Goal: Check status: Check status

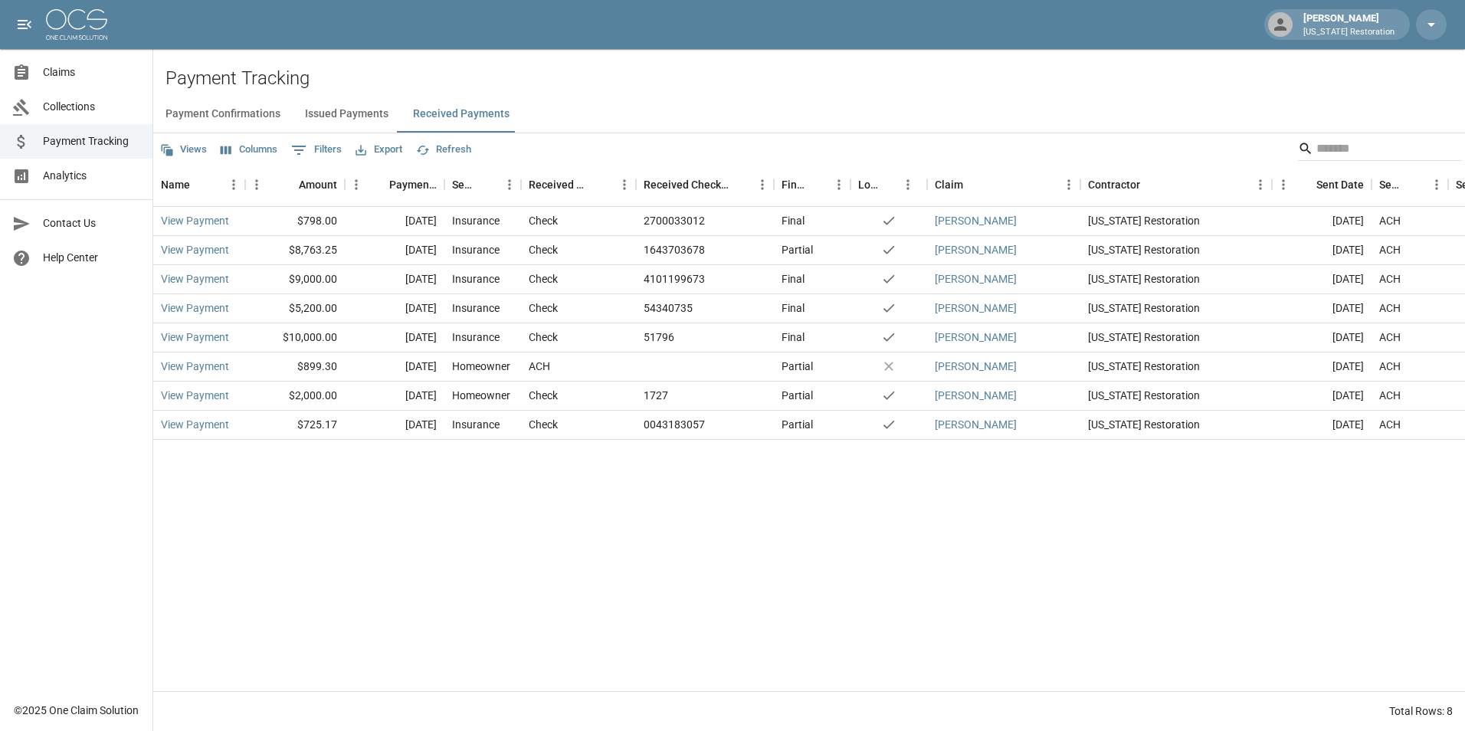
click at [81, 71] on span "Claims" at bounding box center [91, 72] width 97 height 16
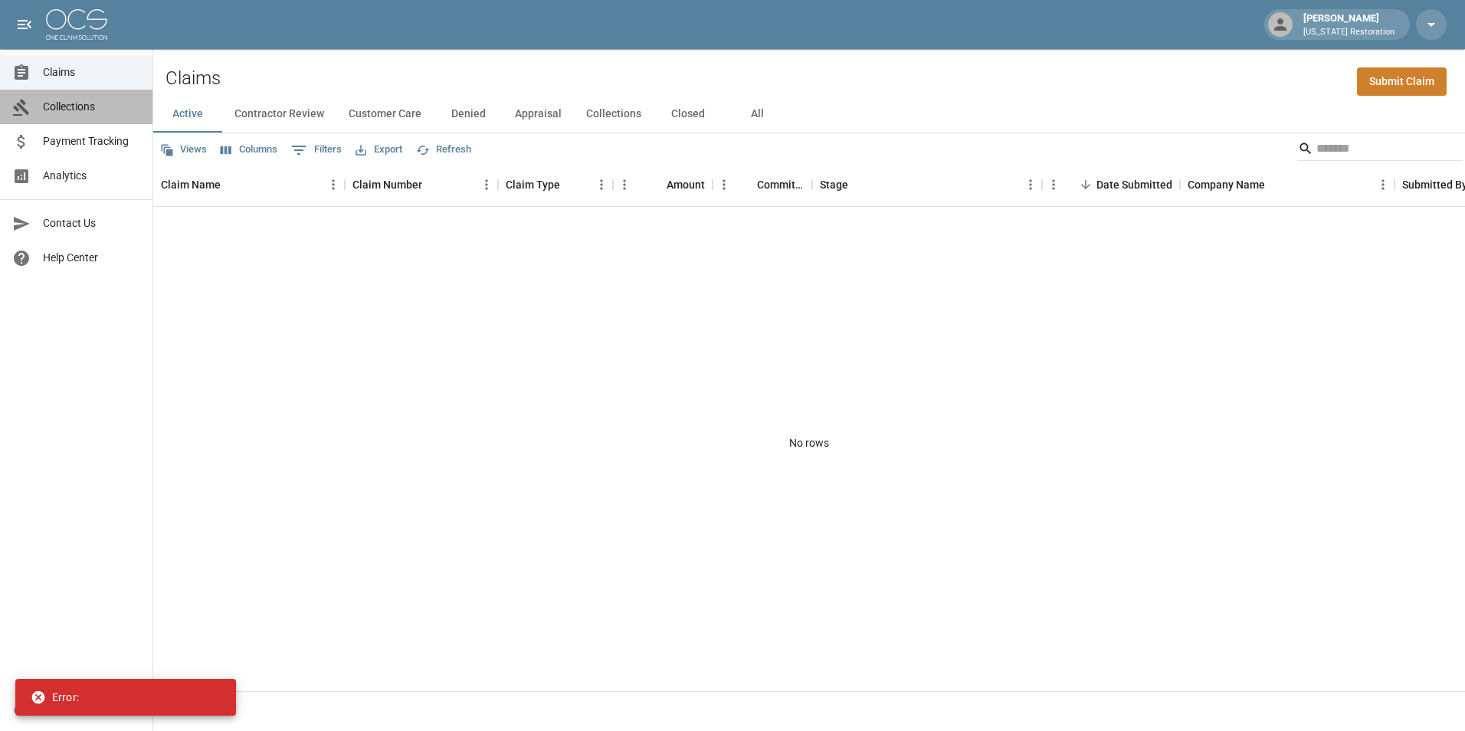
click at [69, 112] on span "Collections" at bounding box center [91, 107] width 97 height 16
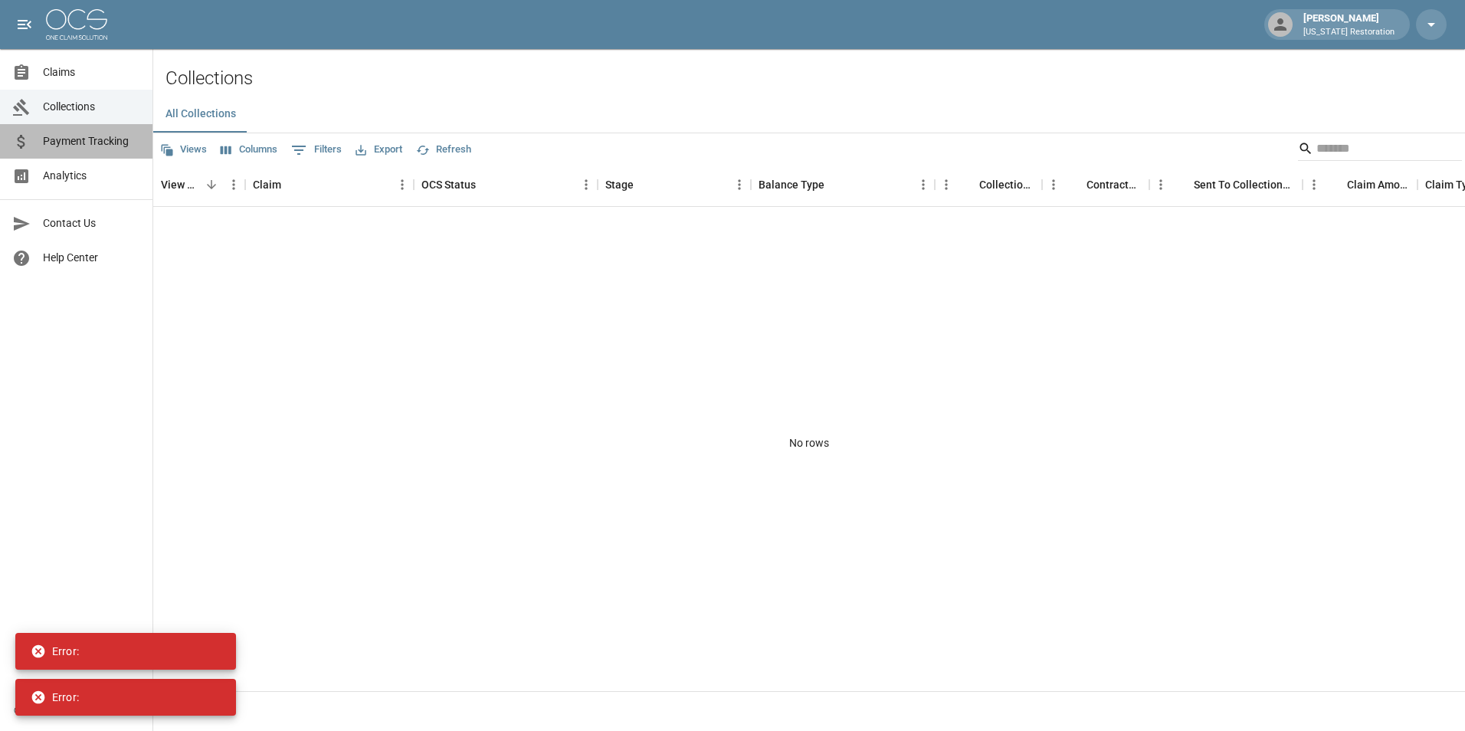
click at [93, 143] on span "Payment Tracking" at bounding box center [91, 141] width 97 height 16
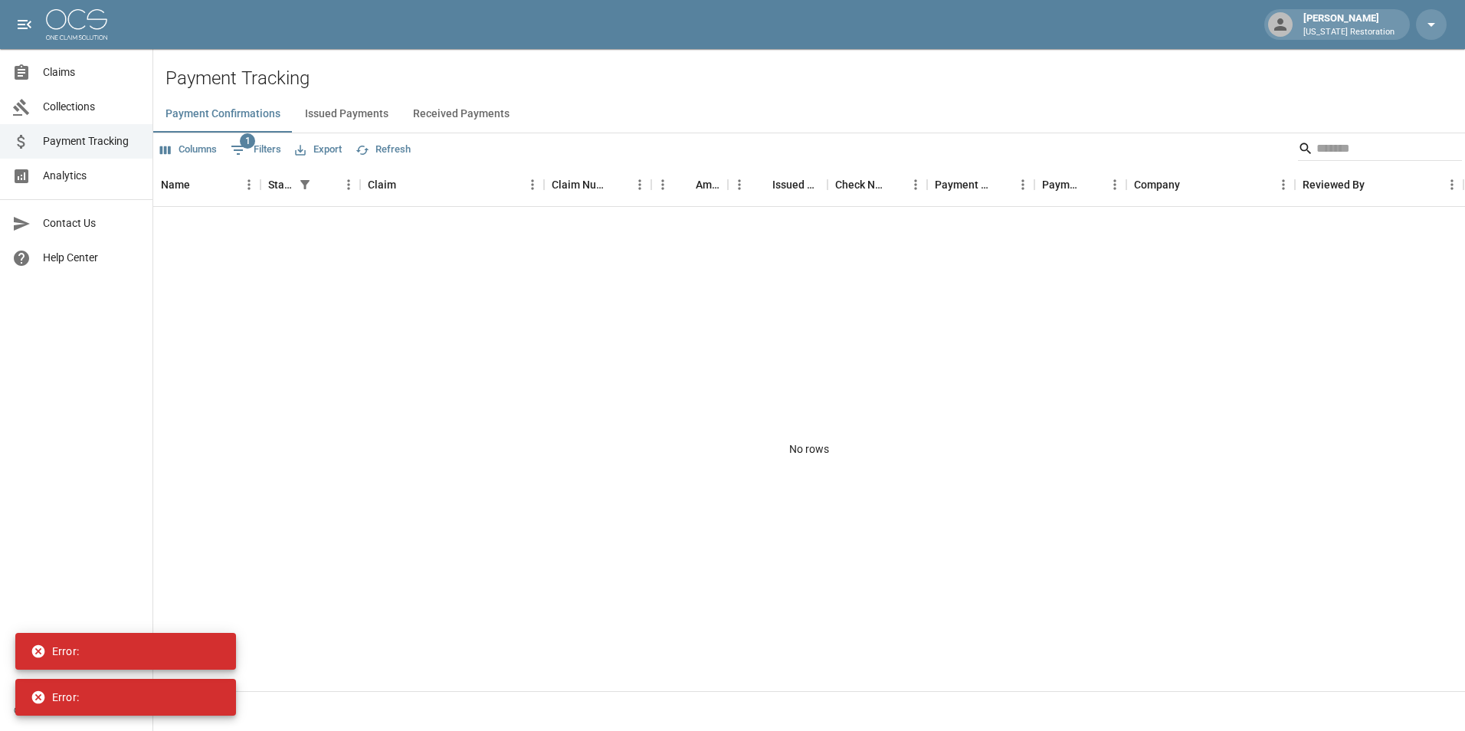
click at [349, 116] on button "Issued Payments" at bounding box center [347, 114] width 108 height 37
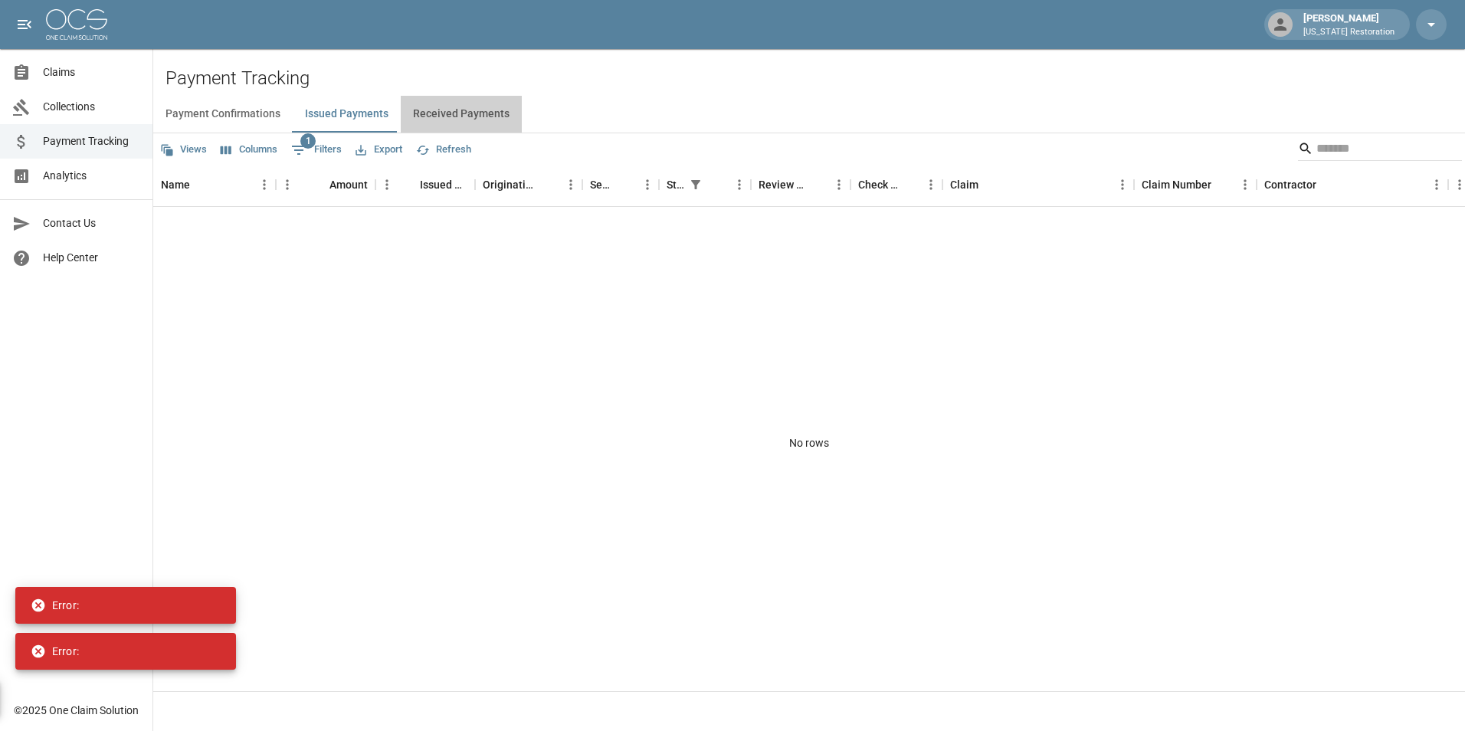
click at [462, 123] on button "Received Payments" at bounding box center [461, 114] width 121 height 37
